Goal: Task Accomplishment & Management: Use online tool/utility

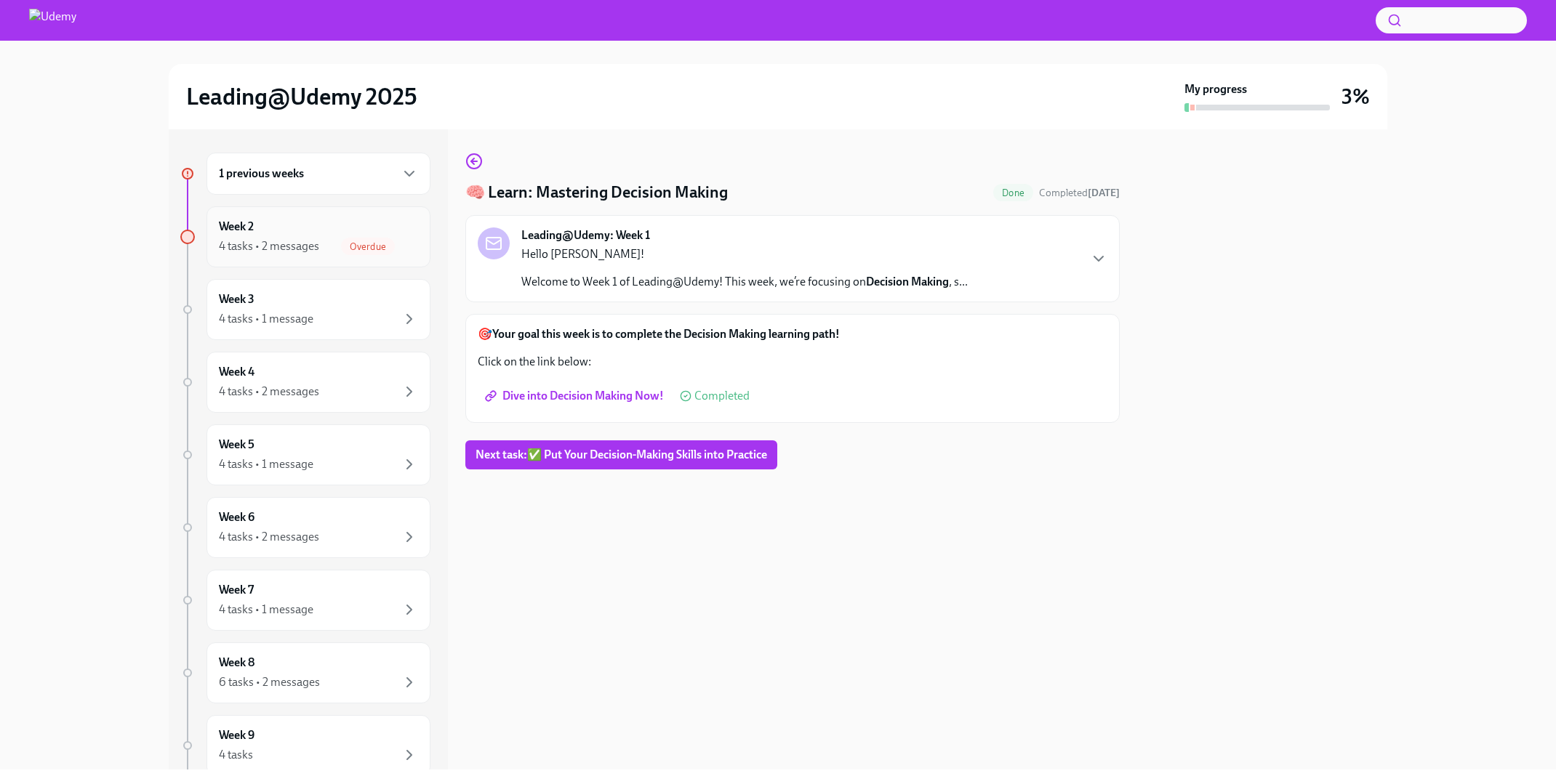
click at [303, 238] on div "4 tasks • 2 messages Overdue" at bounding box center [319, 247] width 199 height 18
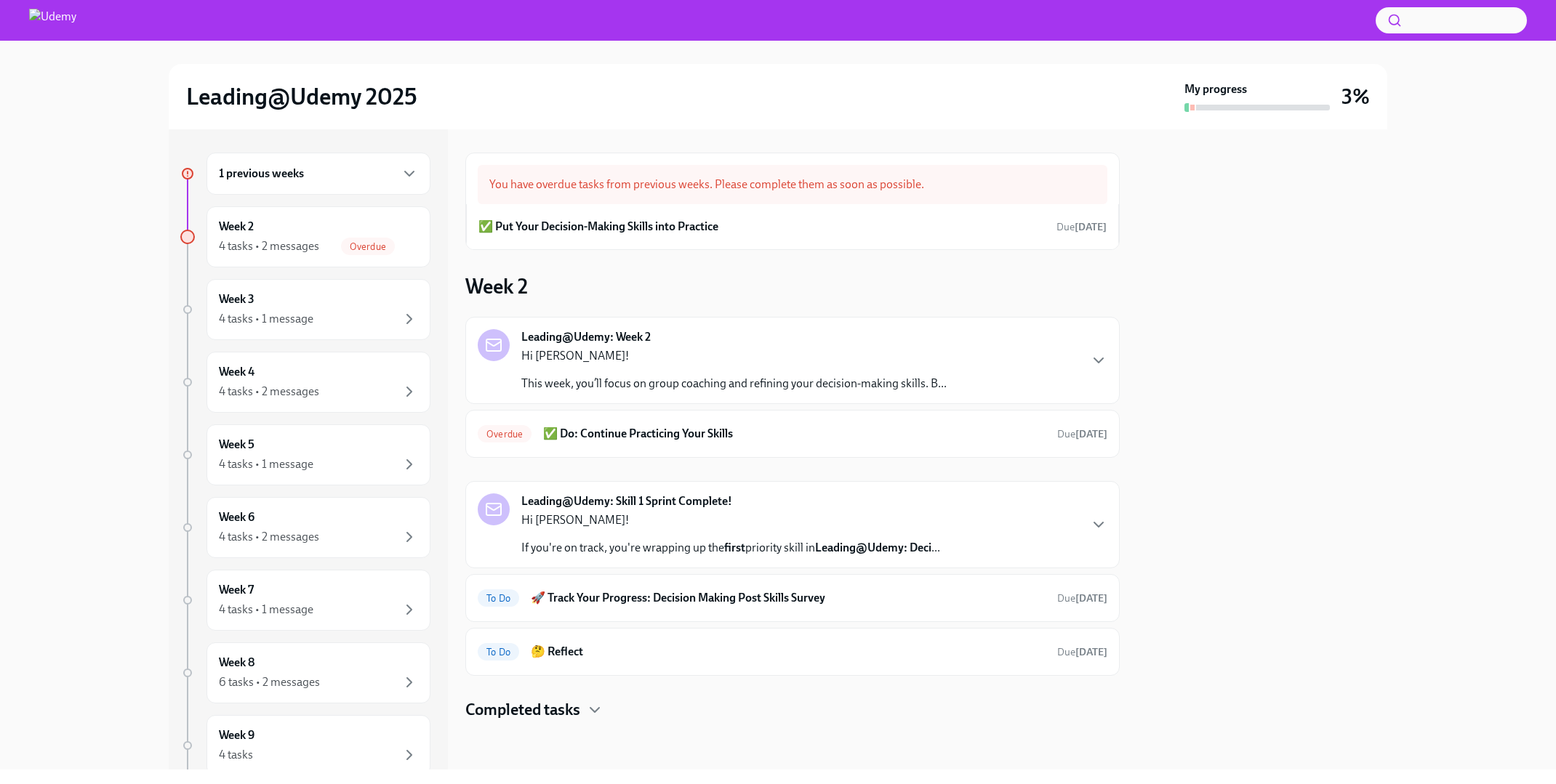
click at [316, 168] on div "1 previous weeks" at bounding box center [319, 173] width 199 height 18
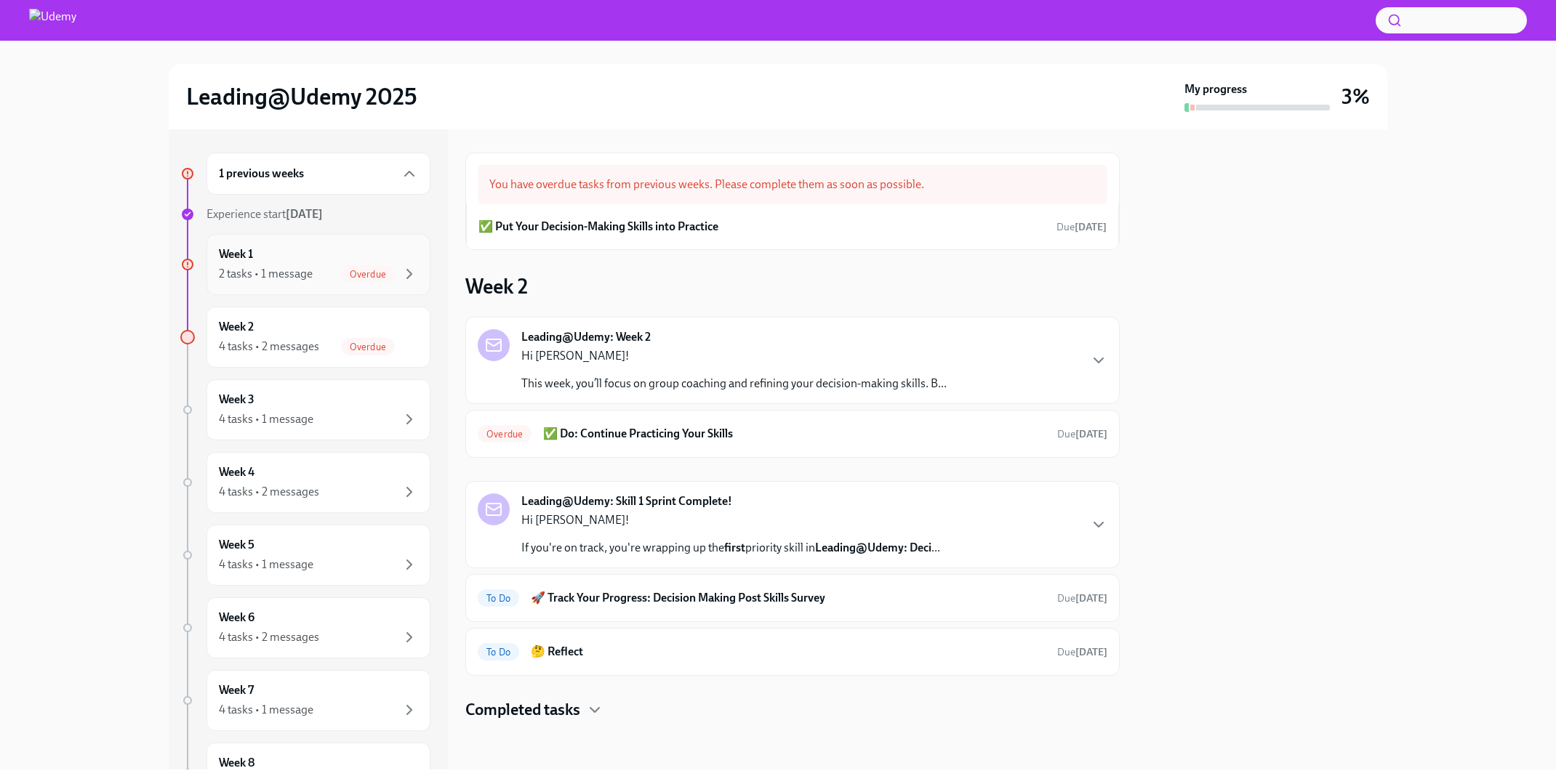
click at [320, 266] on div "2 tasks • 1 message Overdue" at bounding box center [319, 274] width 199 height 18
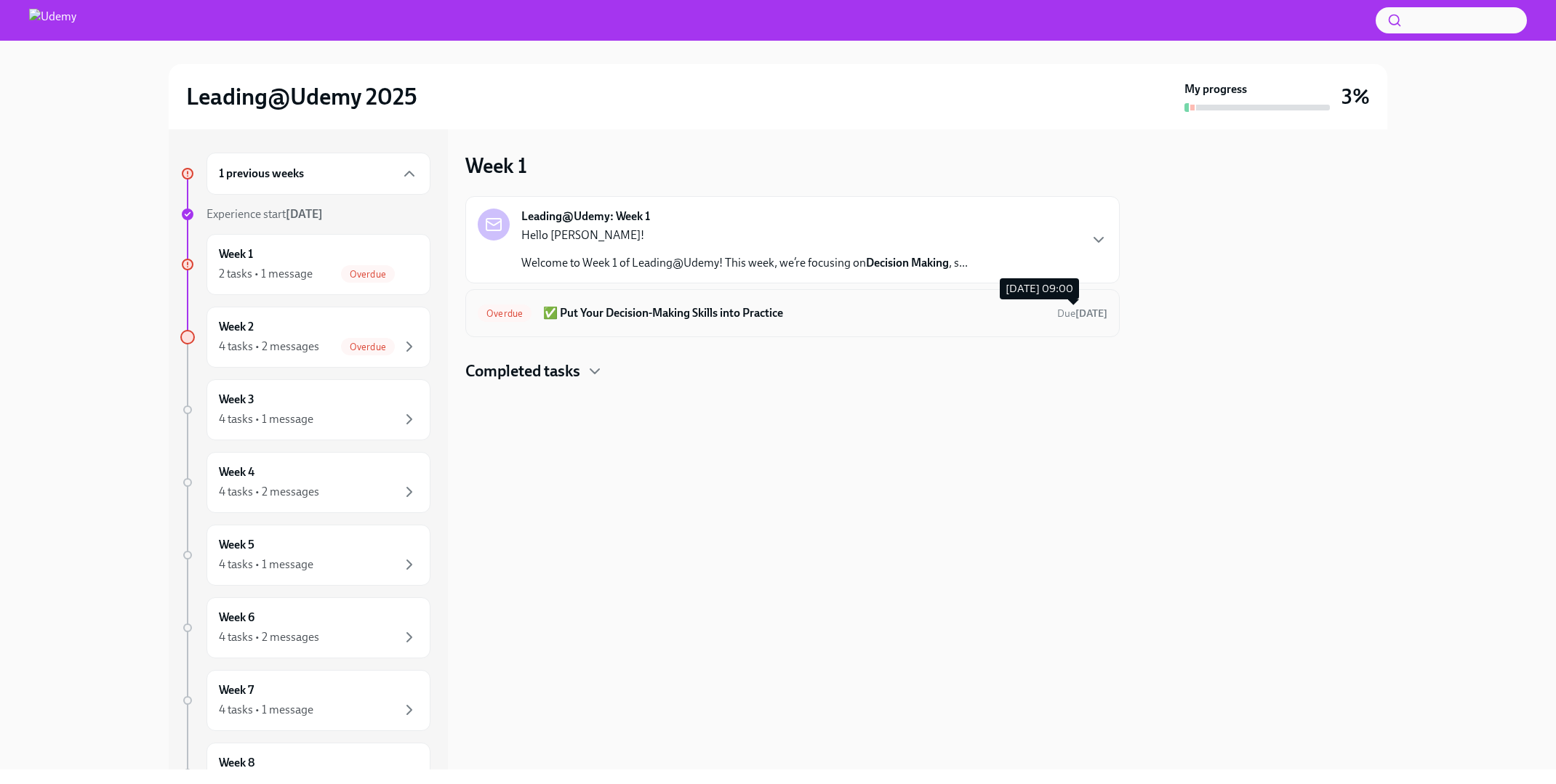
click at [1057, 310] on span "Due [DATE]" at bounding box center [1082, 313] width 51 height 12
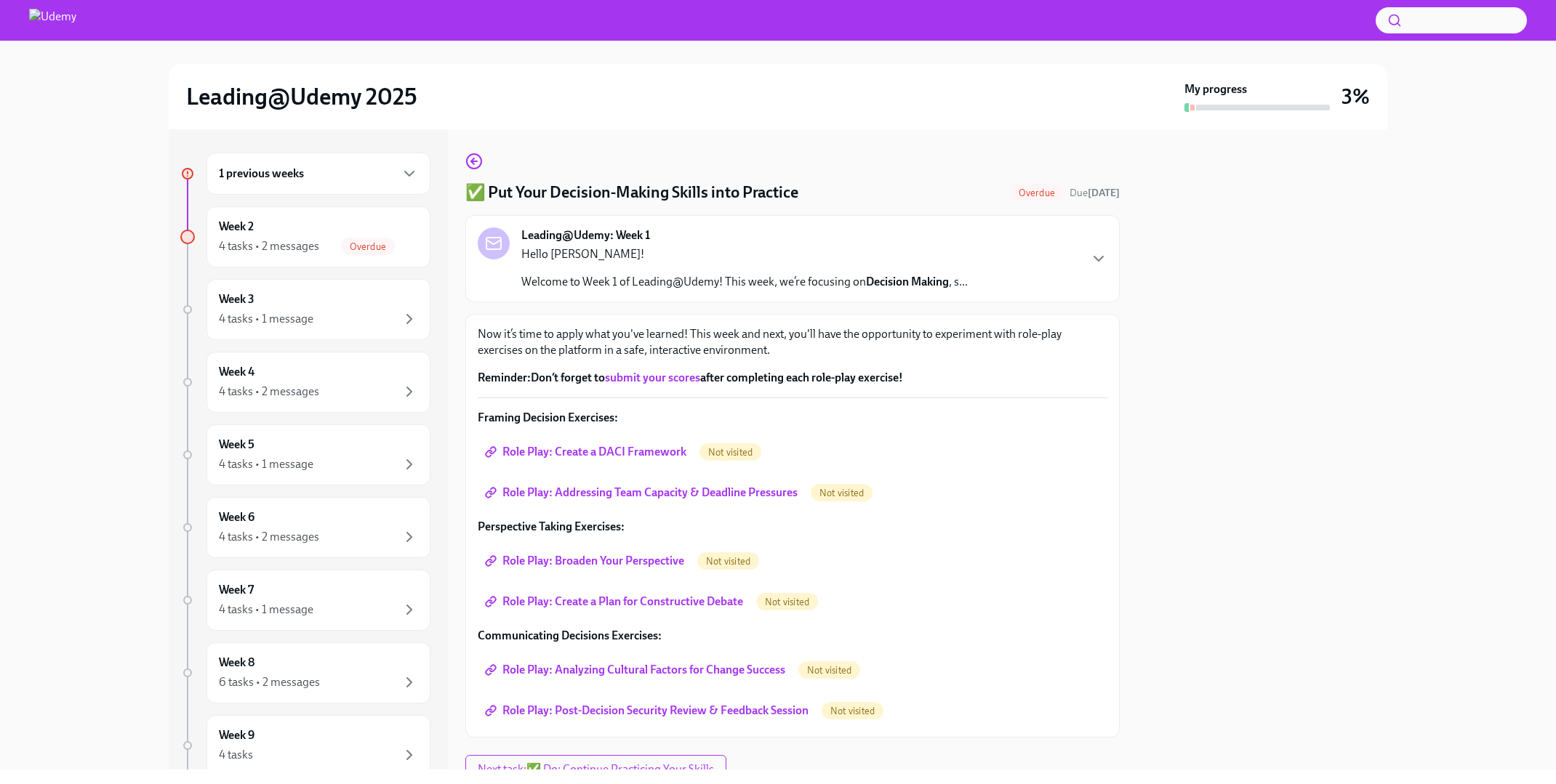
scroll to position [59, 0]
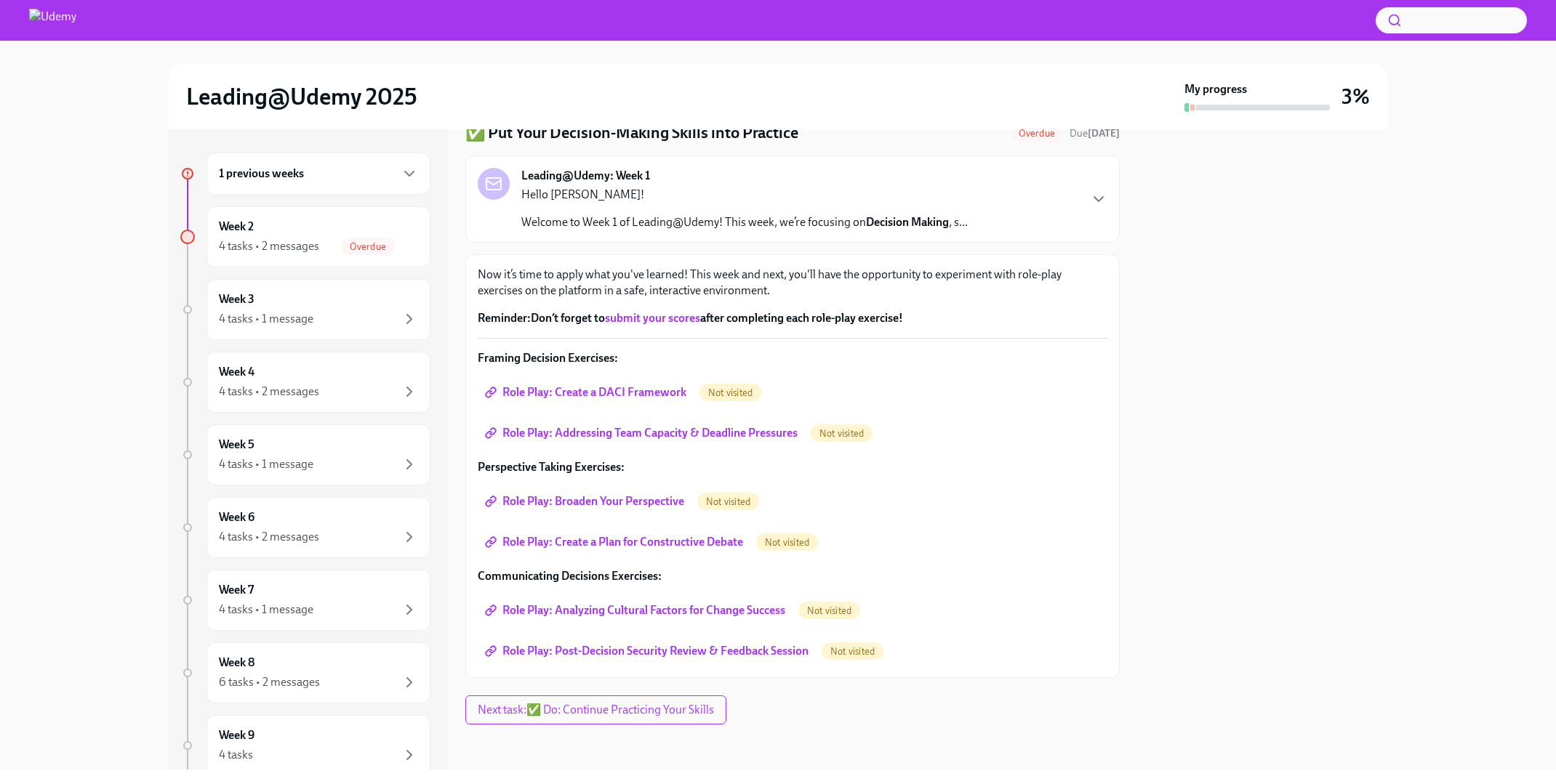
click at [615, 395] on span "Role Play: Create a DACI Framework" at bounding box center [587, 392] width 198 height 15
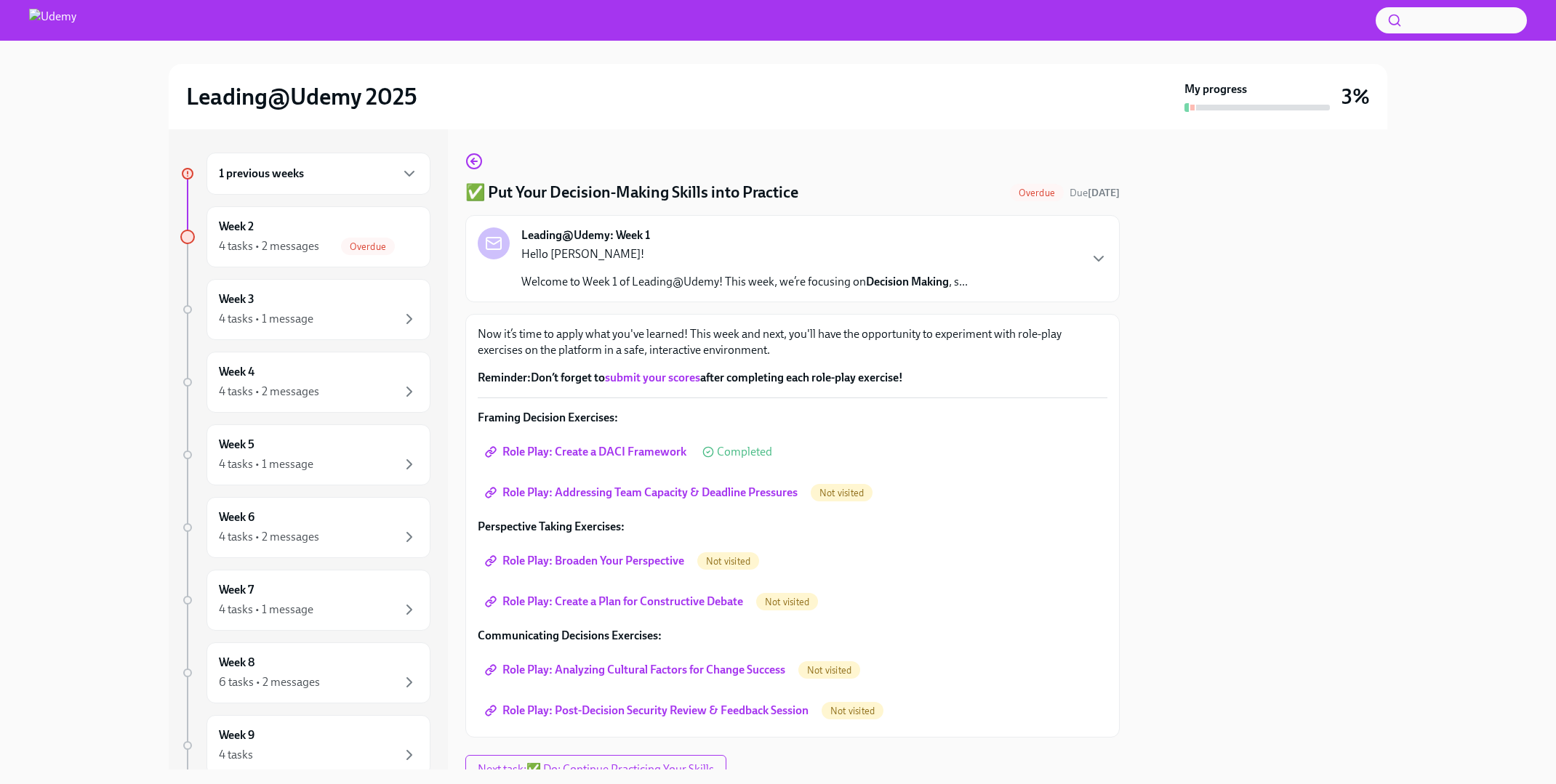
click at [764, 494] on span "Role Play: Addressing Team Capacity & Deadline Pressures" at bounding box center [642, 493] width 310 height 15
